Goal: Communication & Community: Answer question/provide support

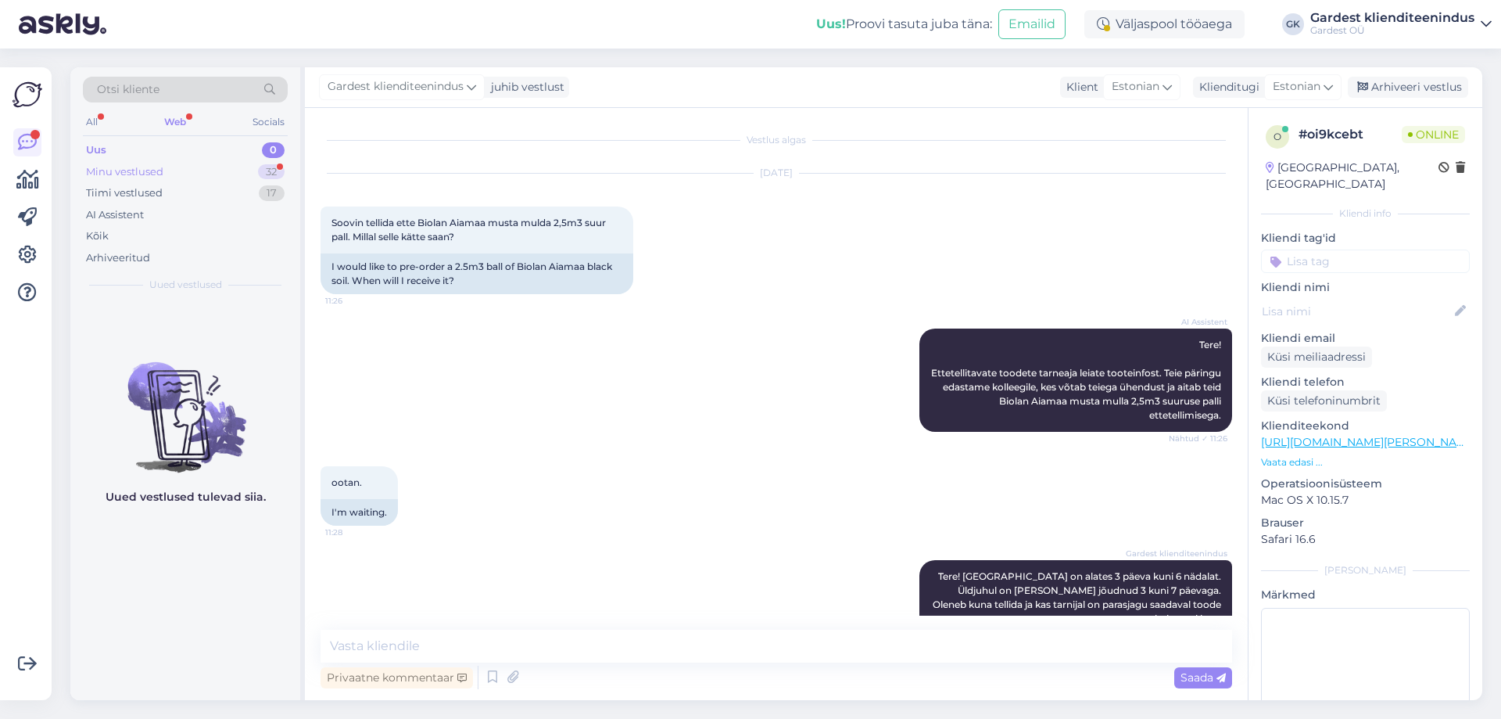
scroll to position [23, 0]
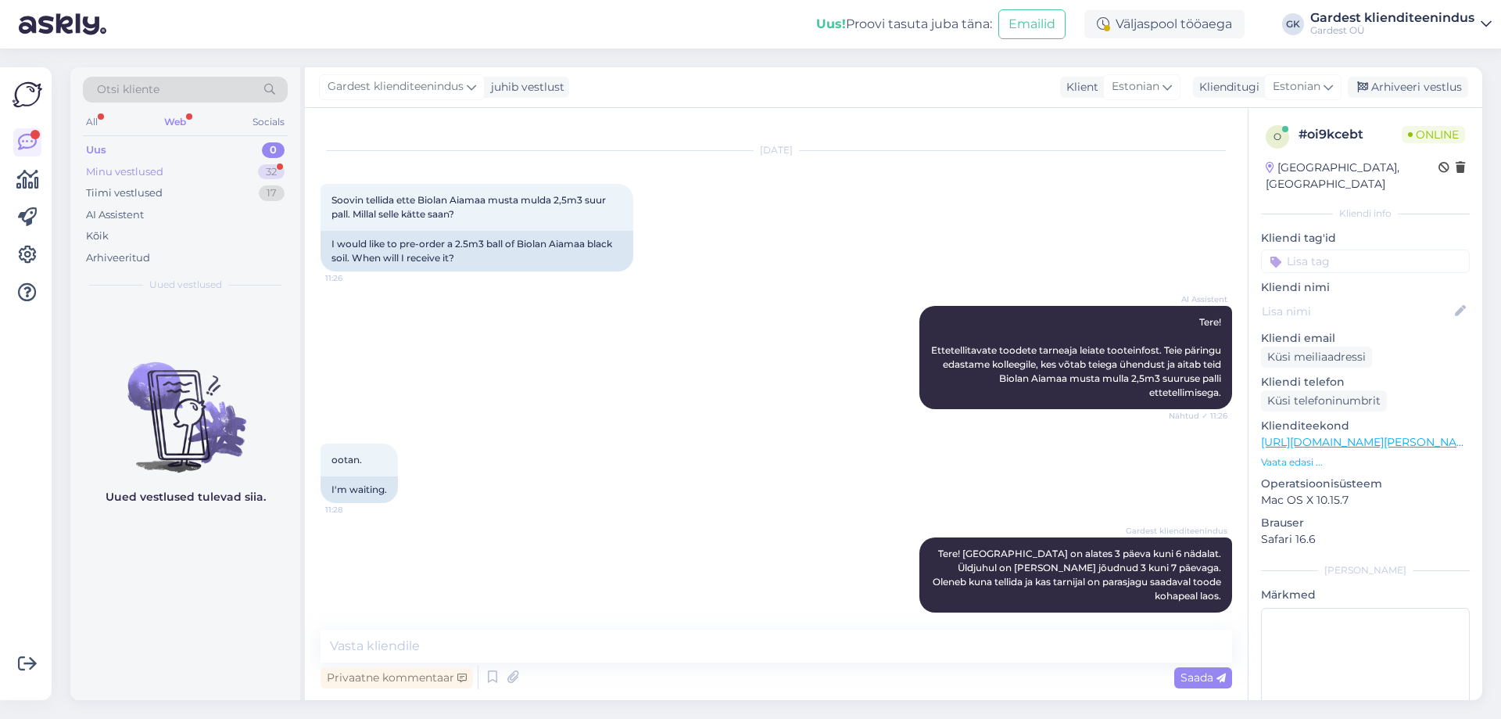
click at [161, 169] on div "Minu vestlused" at bounding box center [124, 172] width 77 height 16
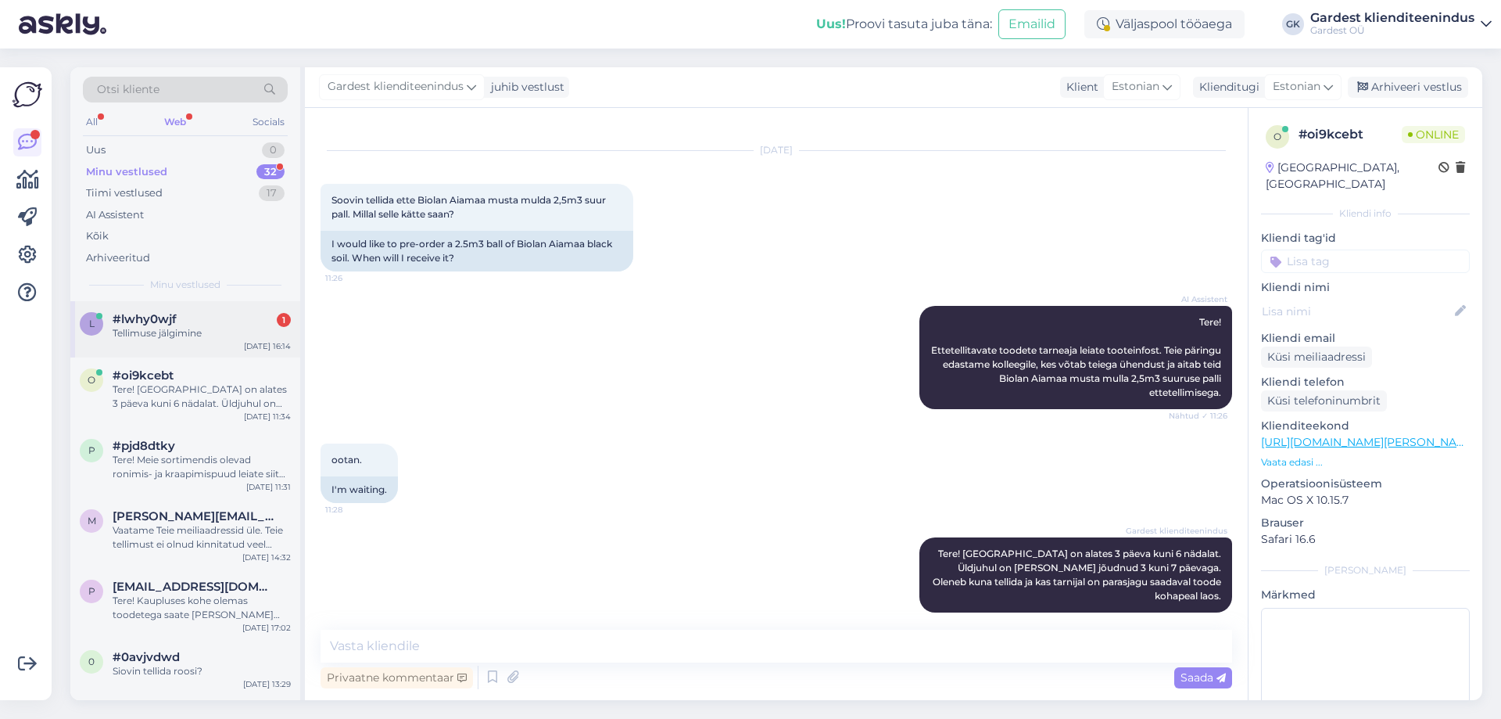
click at [198, 342] on div "l #lwhy0wjf 1 Tellimuse jälgimine [DATE] 16:14" at bounding box center [185, 329] width 230 height 56
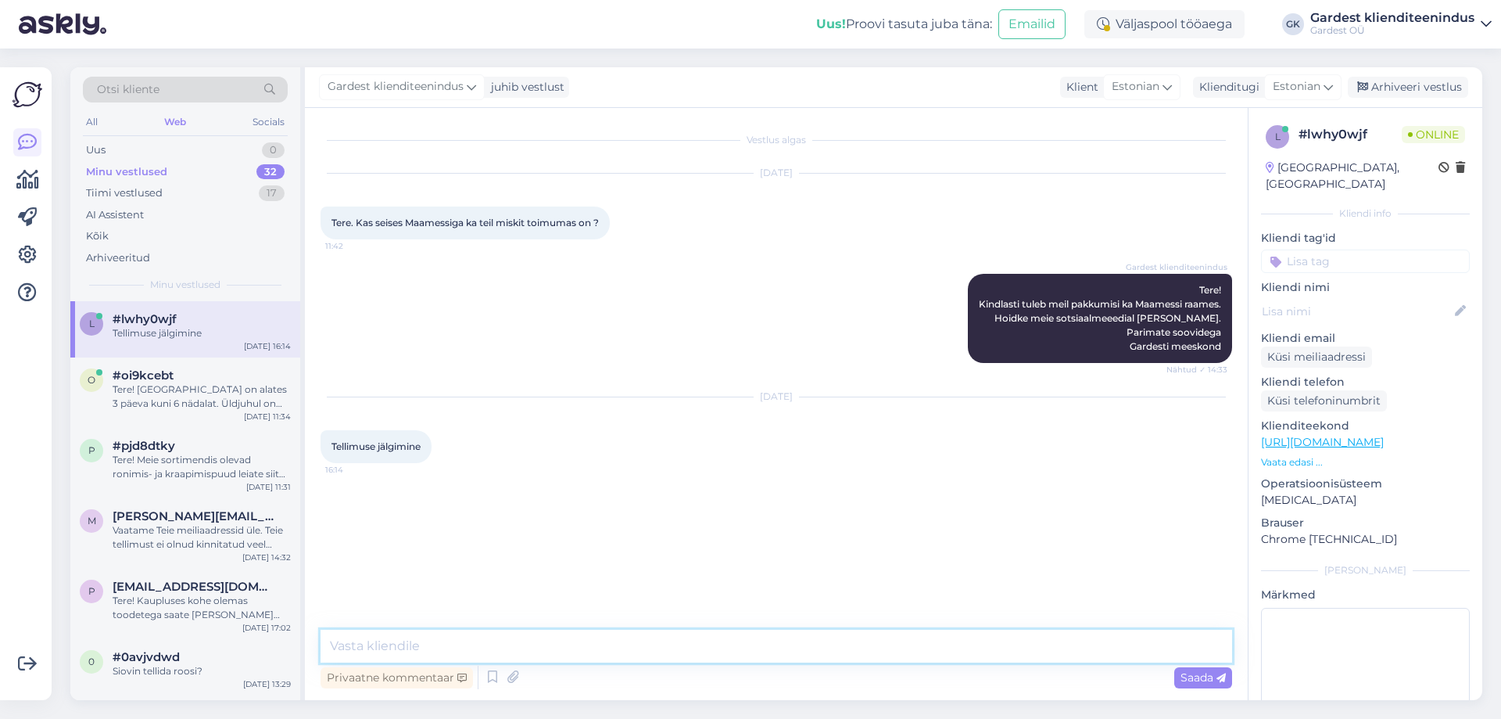
click at [429, 644] on textarea at bounding box center [777, 645] width 912 height 33
type textarea "Tere! Kuidas saame Teile kasulikud olla?"
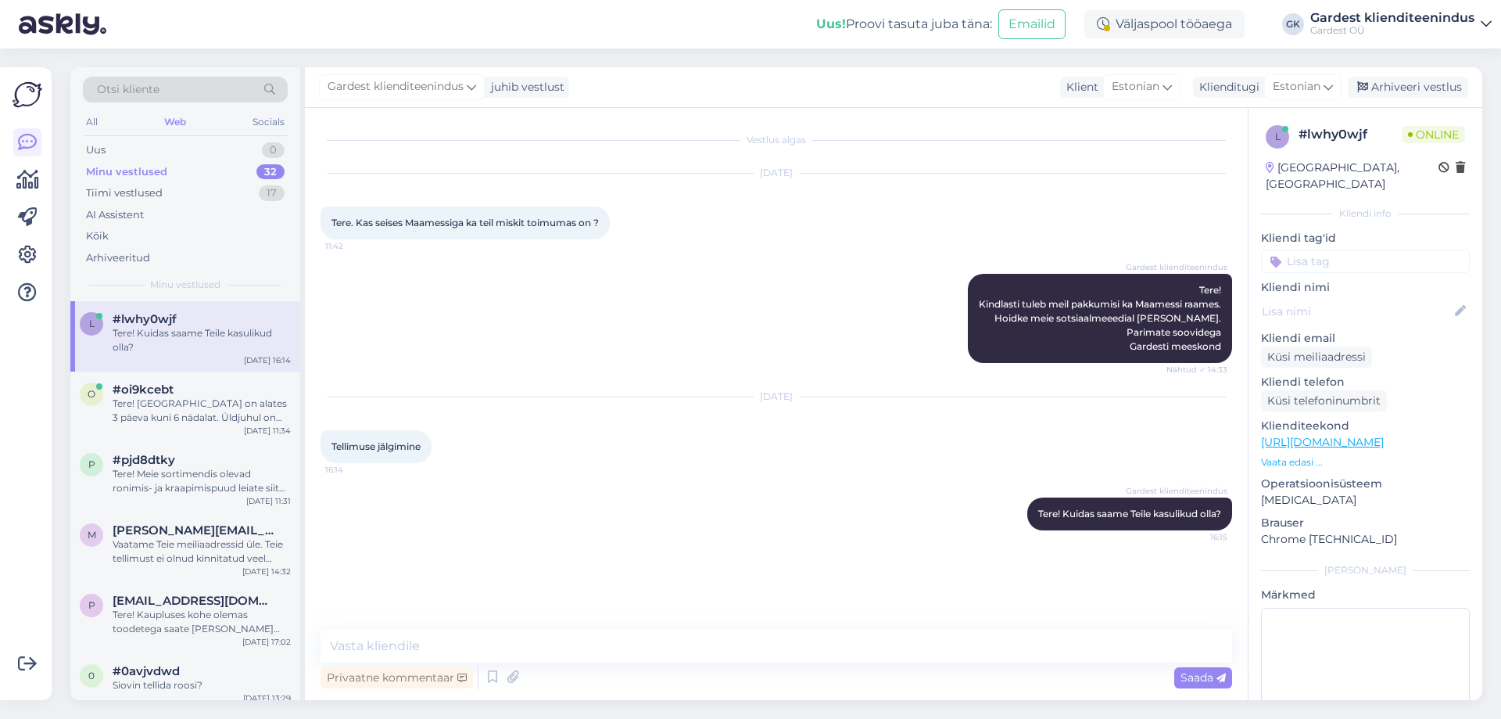
click at [1305, 436] on div "Klienditeekond [URL][DOMAIN_NAME] Vaata edasi ..." at bounding box center [1365, 444] width 209 height 52
click at [1305, 455] on p "Vaata edasi ..." at bounding box center [1365, 462] width 209 height 14
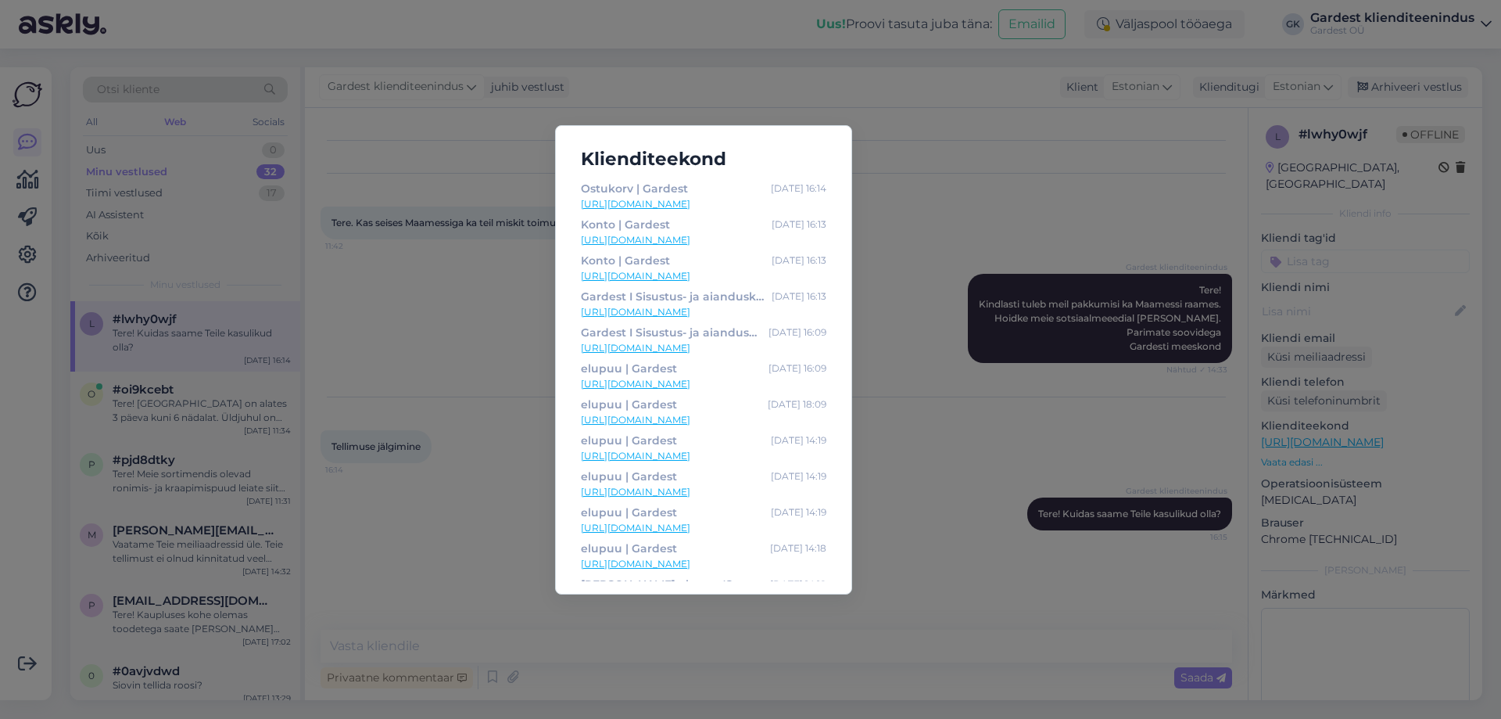
click at [692, 419] on link "[URL][DOMAIN_NAME]" at bounding box center [704, 420] width 246 height 14
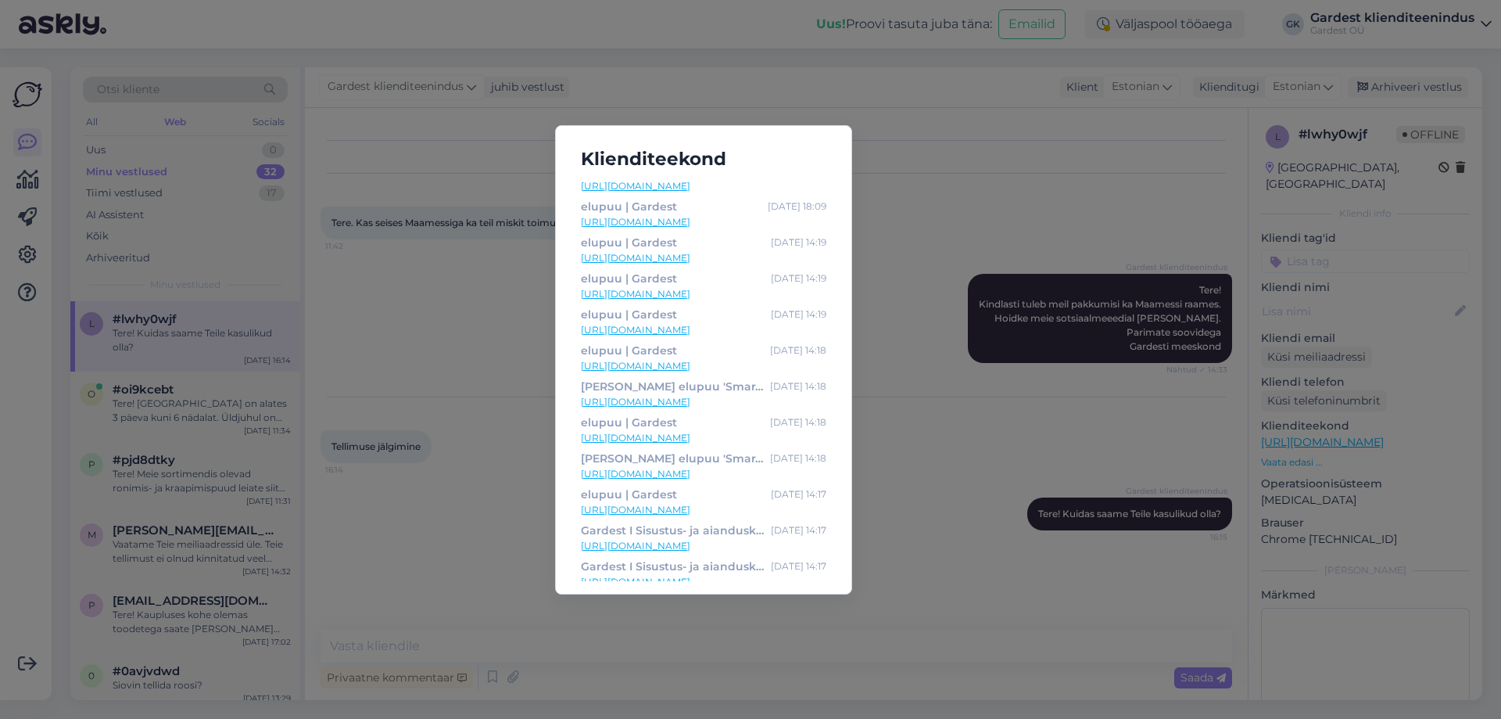
scroll to position [342, 0]
click at [732, 330] on link "[URL][DOMAIN_NAME]" at bounding box center [704, 330] width 246 height 14
click at [959, 123] on div "Klienditeekond Ostukorv | Gardest [DATE] 16:14 [URL][DOMAIN_NAME] Konto | Garde…" at bounding box center [750, 359] width 1501 height 719
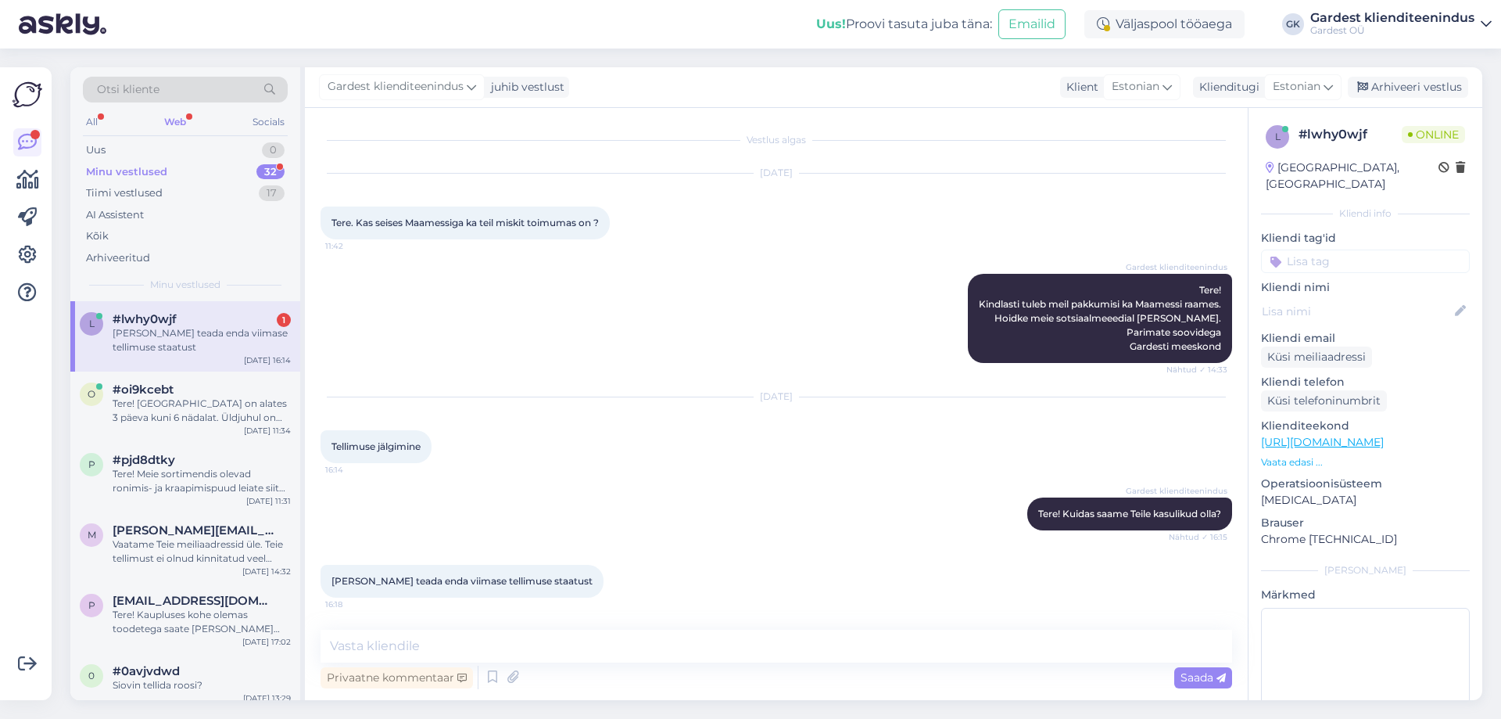
scroll to position [0, 0]
click at [360, 640] on textarea at bounding box center [777, 645] width 912 height 33
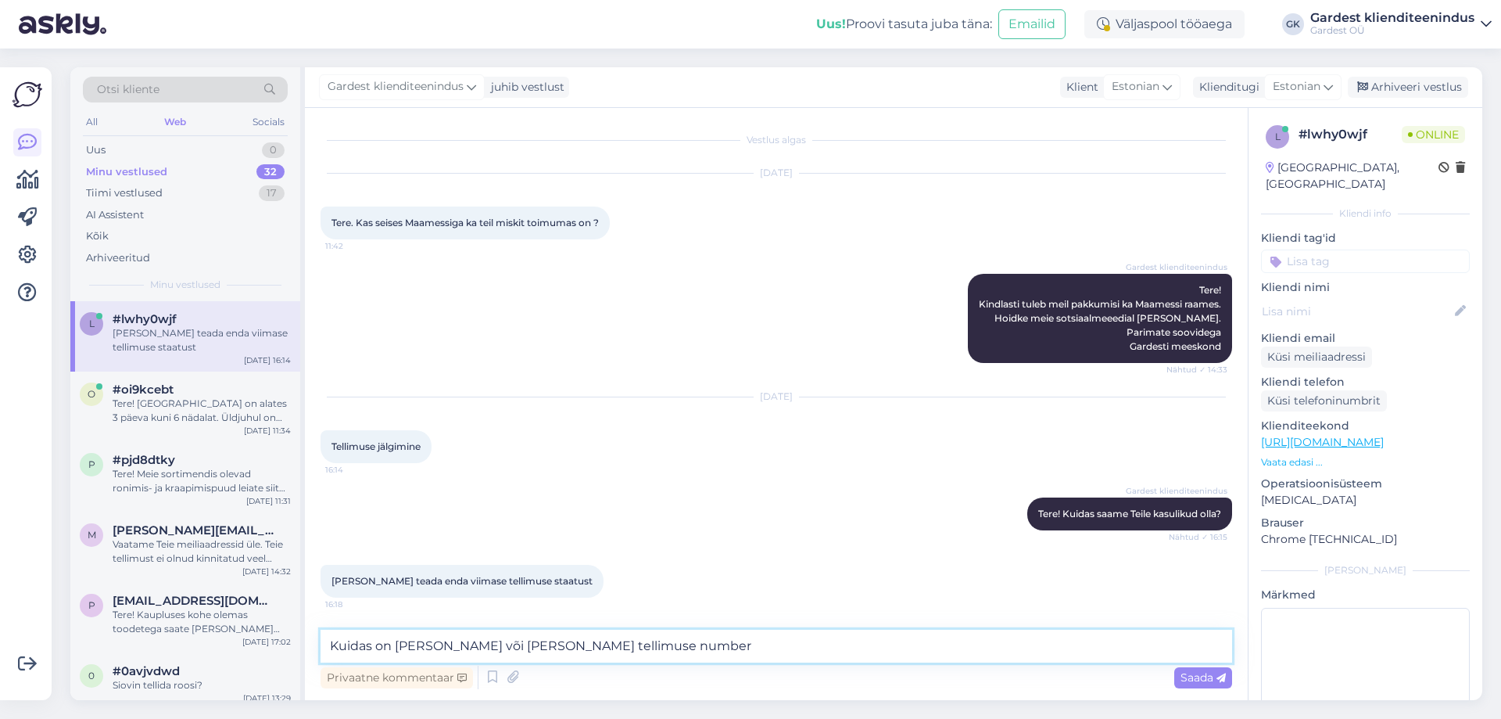
type textarea "Kuidas on [PERSON_NAME] või [PERSON_NAME] tellimuse number?"
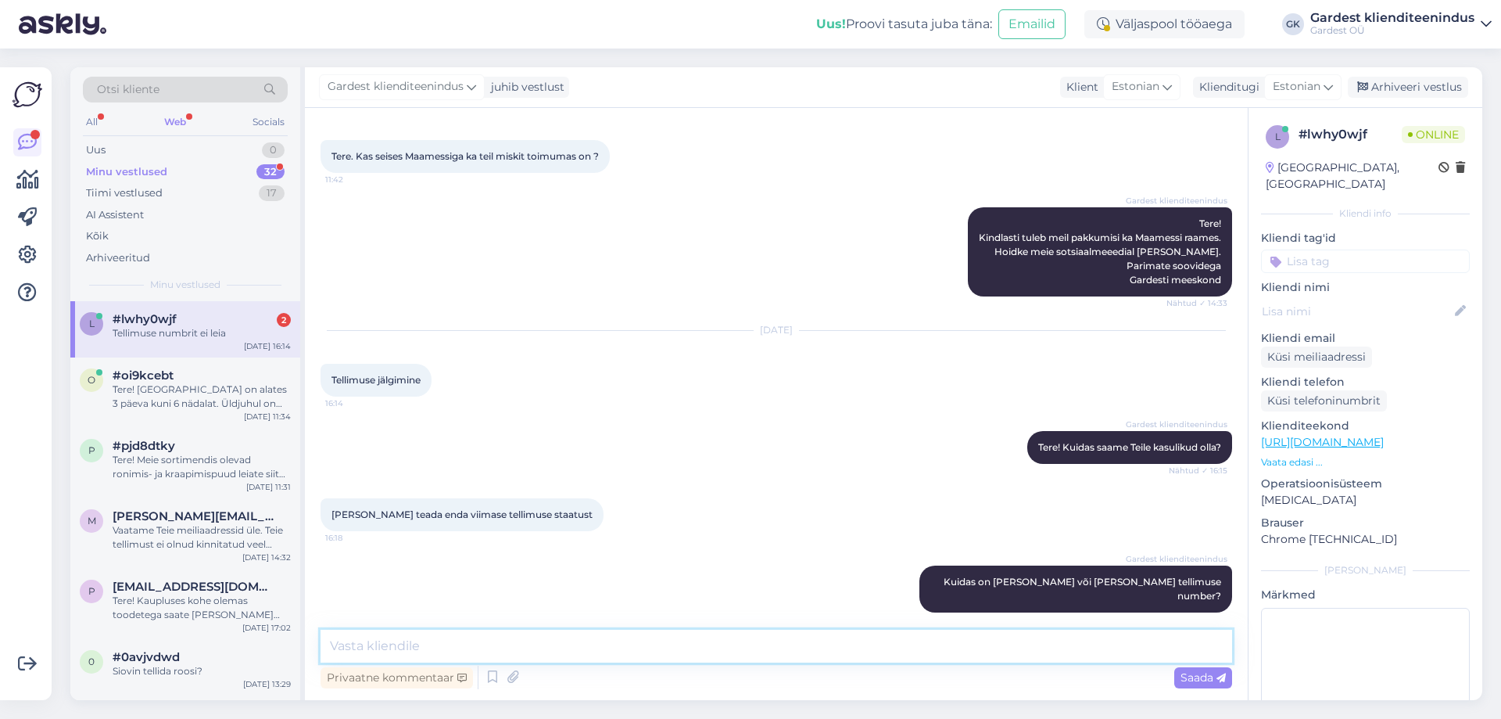
scroll to position [201, 0]
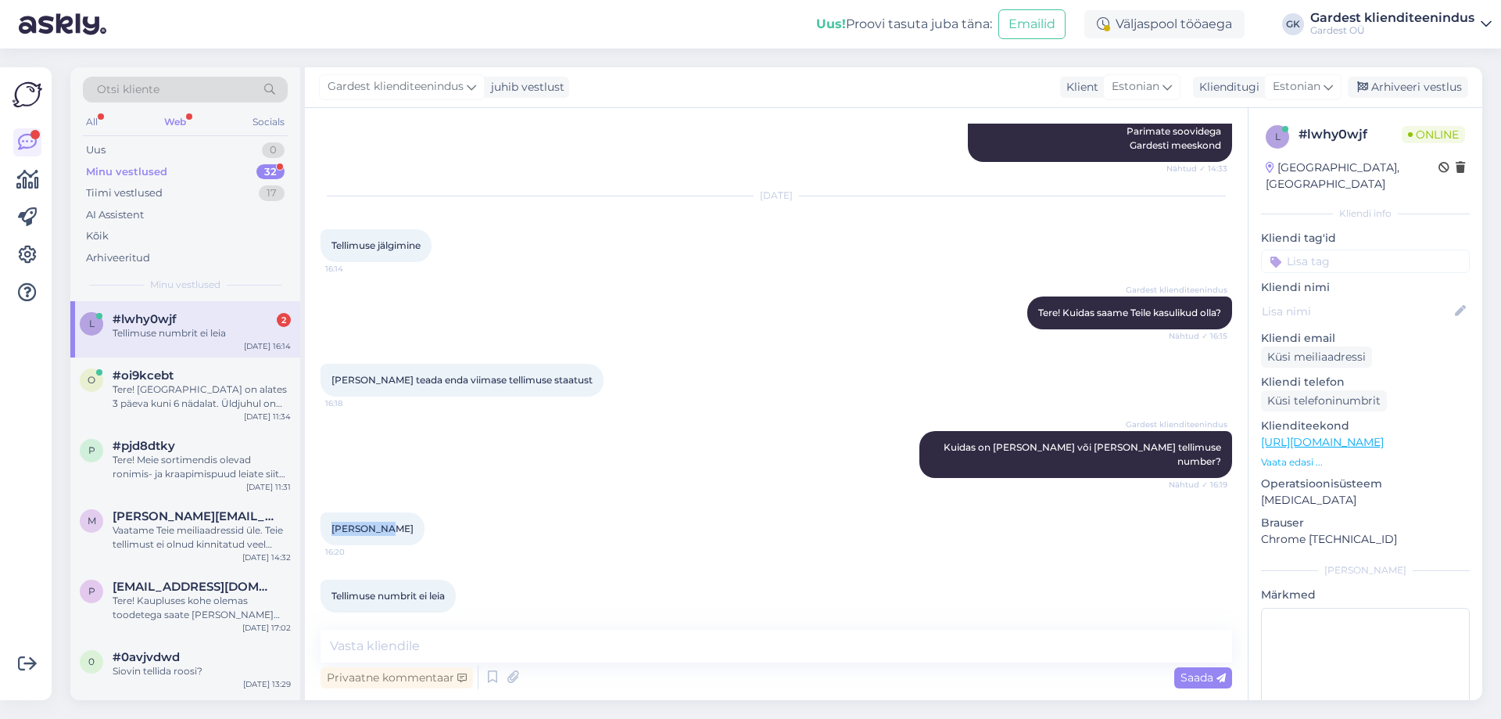
drag, startPoint x: 385, startPoint y: 515, endPoint x: 329, endPoint y: 514, distance: 56.3
click at [329, 514] on div "[PERSON_NAME] 16:20" at bounding box center [373, 528] width 104 height 33
copy span "[PERSON_NAME]"
click at [478, 641] on textarea at bounding box center [777, 645] width 912 height 33
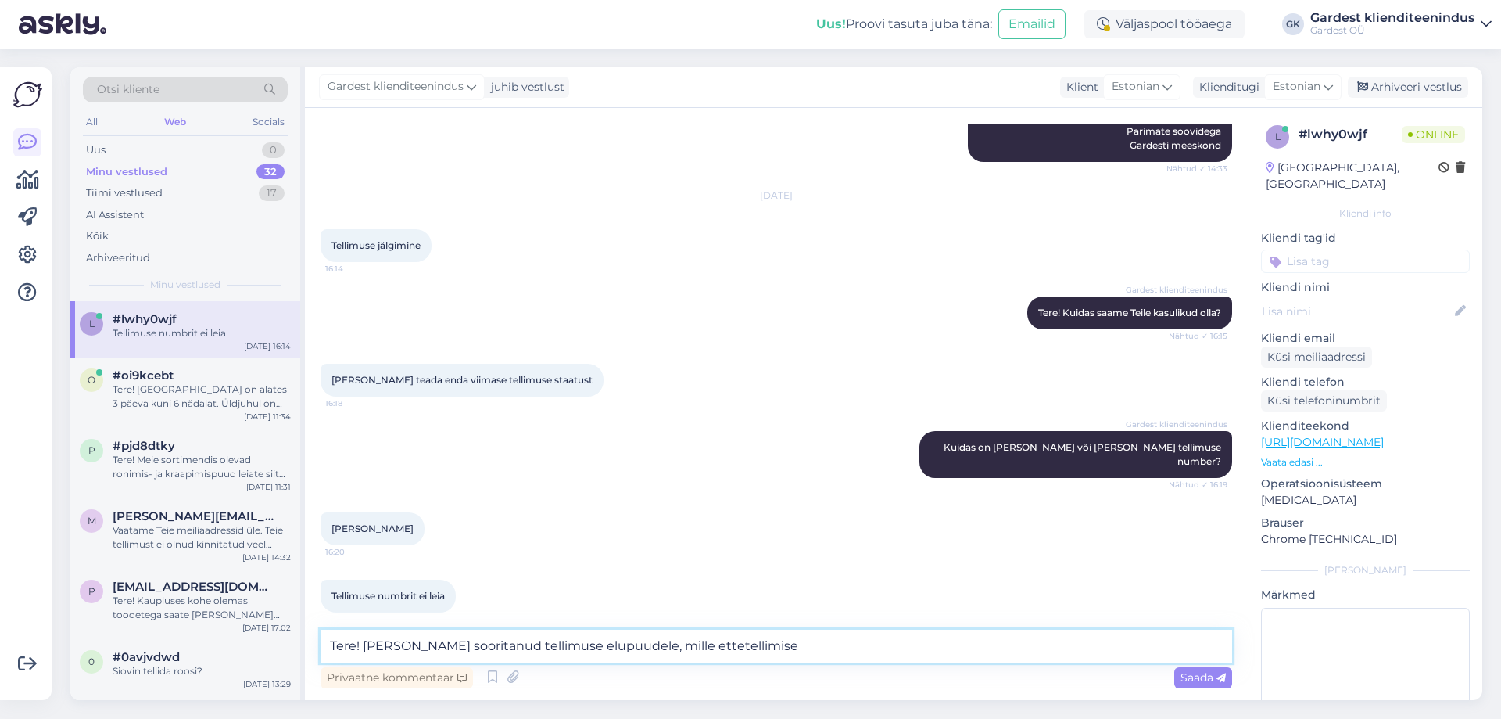
paste textarea "Orienteeruv saabumise aeg [DATE]."
click at [734, 646] on textarea "Tere! Olete sooritanud tellimuse elupuudele, mille ettetellimise Orienteeruv sa…" at bounding box center [777, 645] width 912 height 33
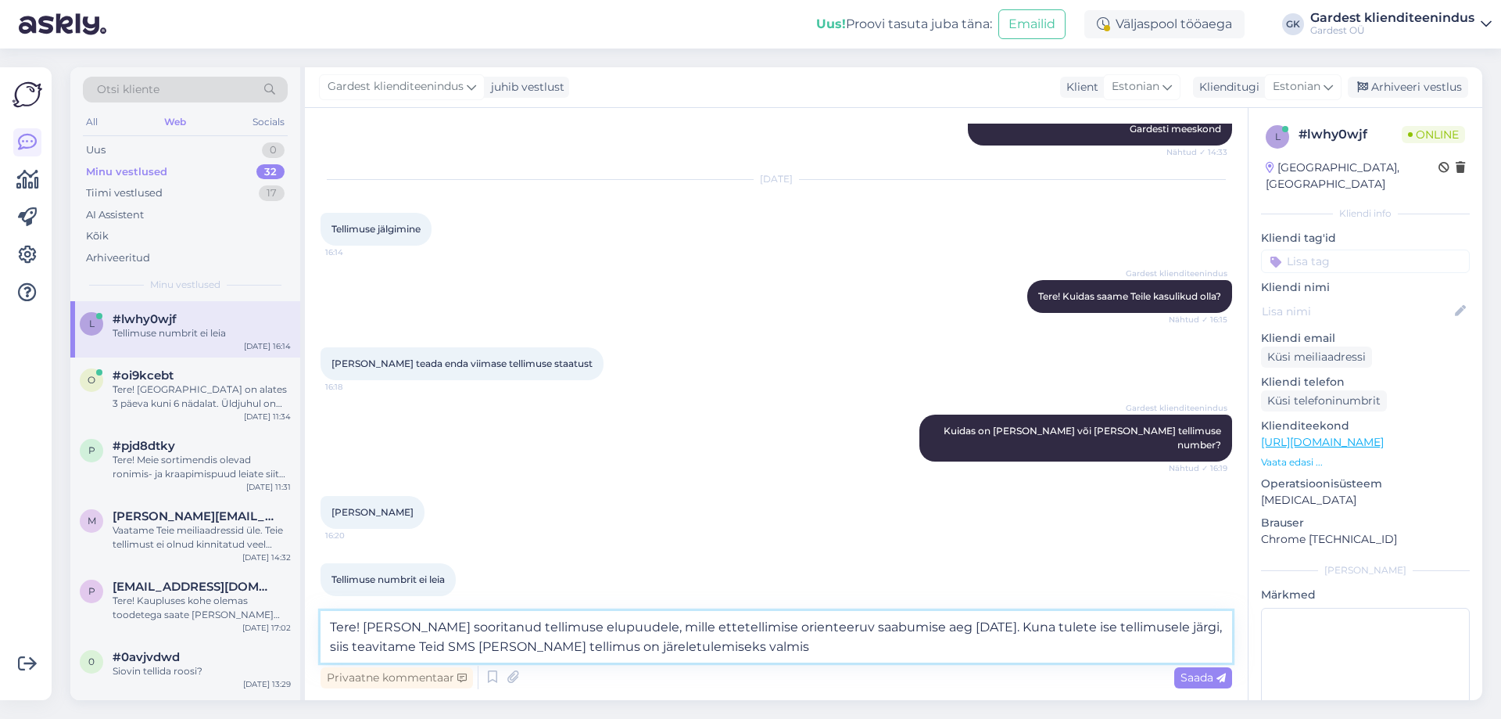
type textarea "Tere! [PERSON_NAME] sooritanud tellimuse elupuudele, mille ettetellimise orient…"
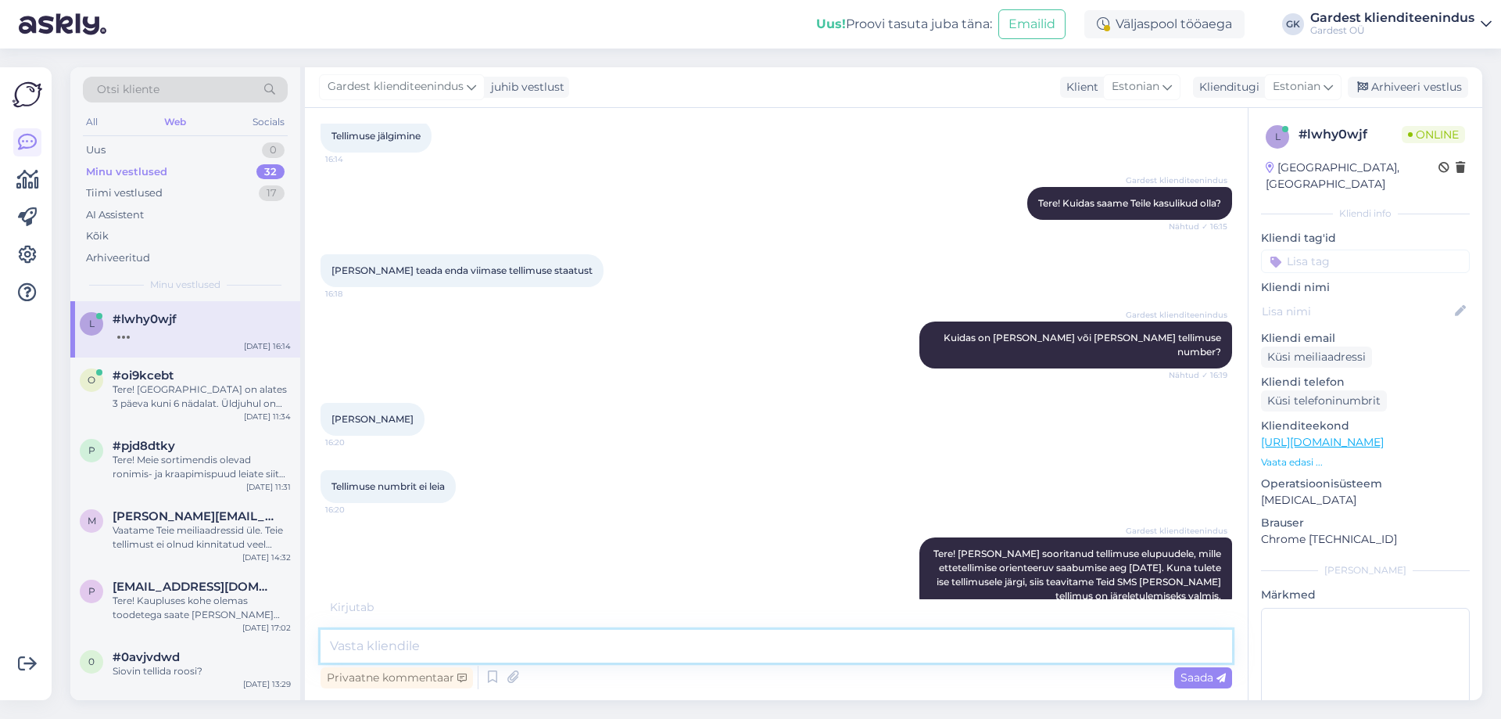
scroll to position [378, 0]
